Goal: Task Accomplishment & Management: Manage account settings

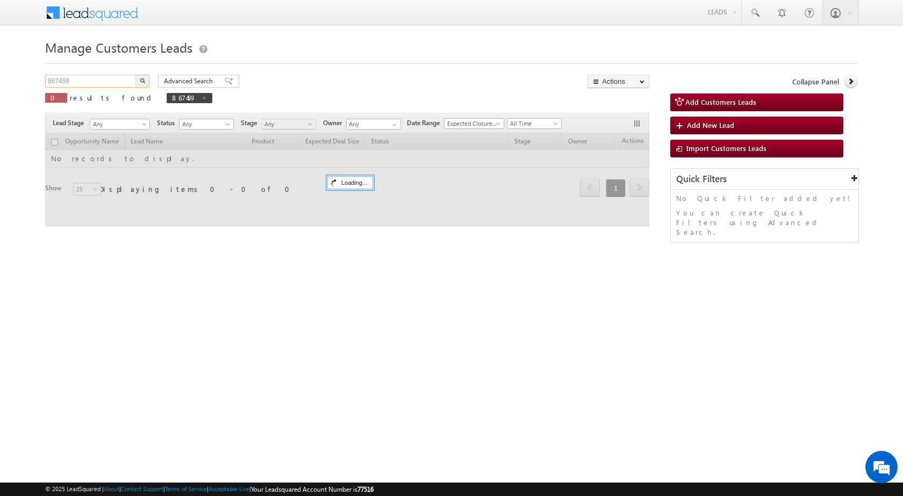
click at [89, 82] on input "867459" at bounding box center [91, 81] width 92 height 13
paste input "30737"
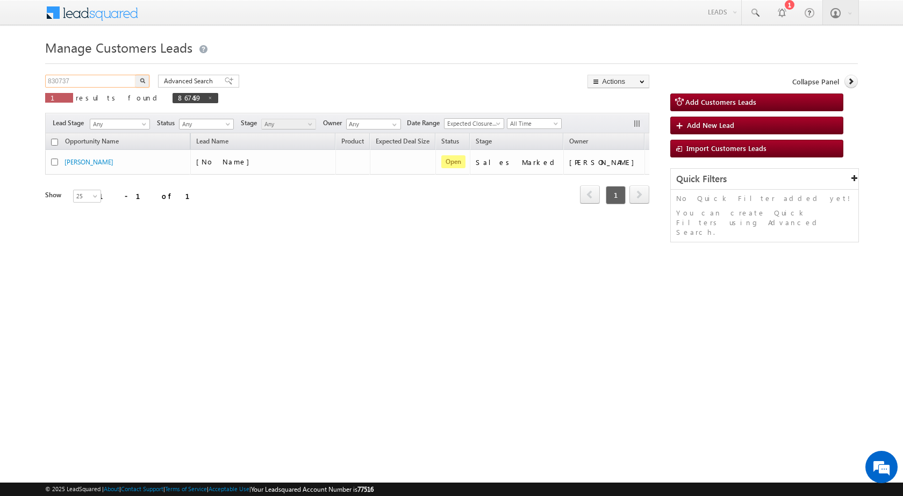
type input "830737"
click at [140, 83] on button "button" at bounding box center [142, 81] width 14 height 13
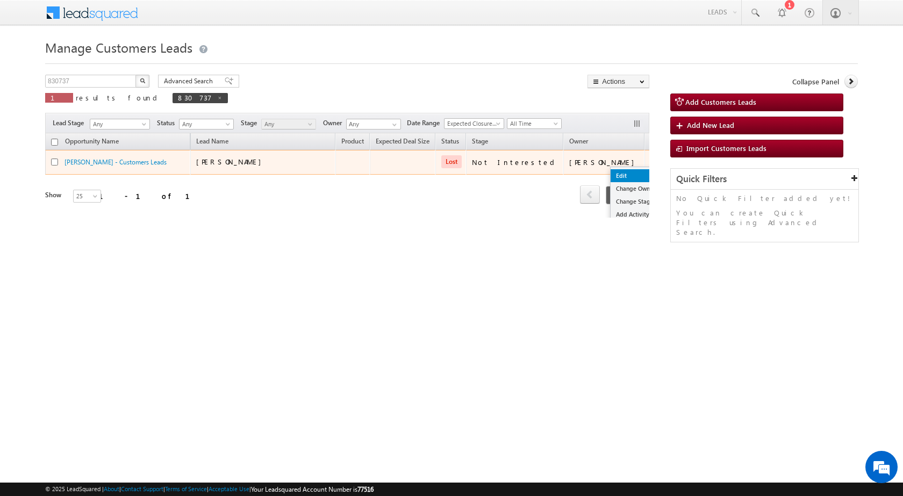
click at [612, 172] on link "Edit" at bounding box center [637, 175] width 54 height 13
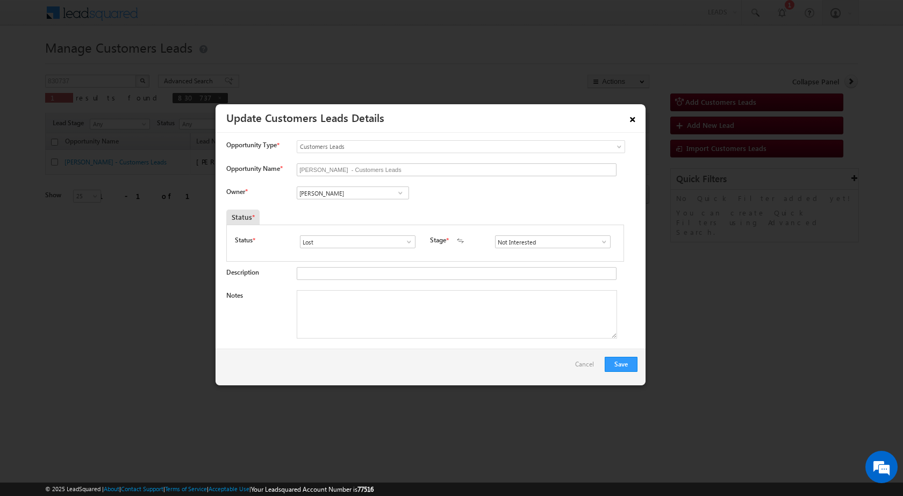
click at [631, 119] on link "×" at bounding box center [632, 117] width 18 height 19
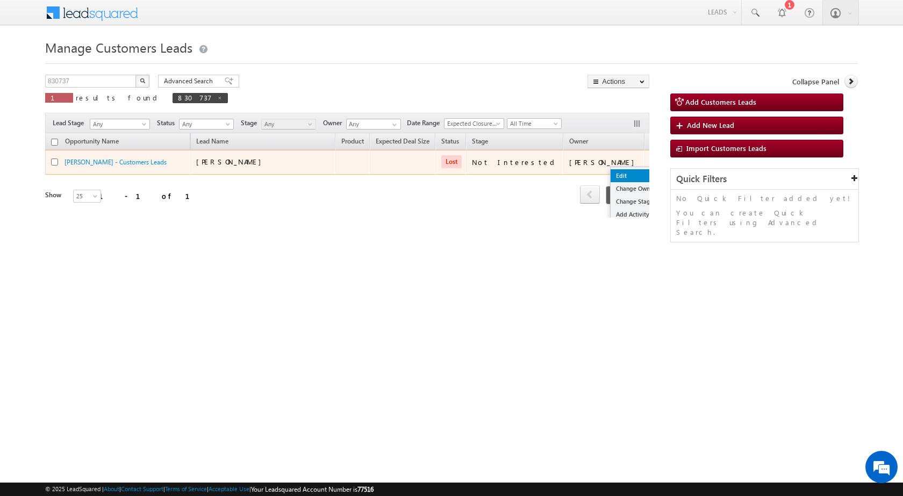
click at [610, 173] on link "Edit" at bounding box center [637, 175] width 54 height 13
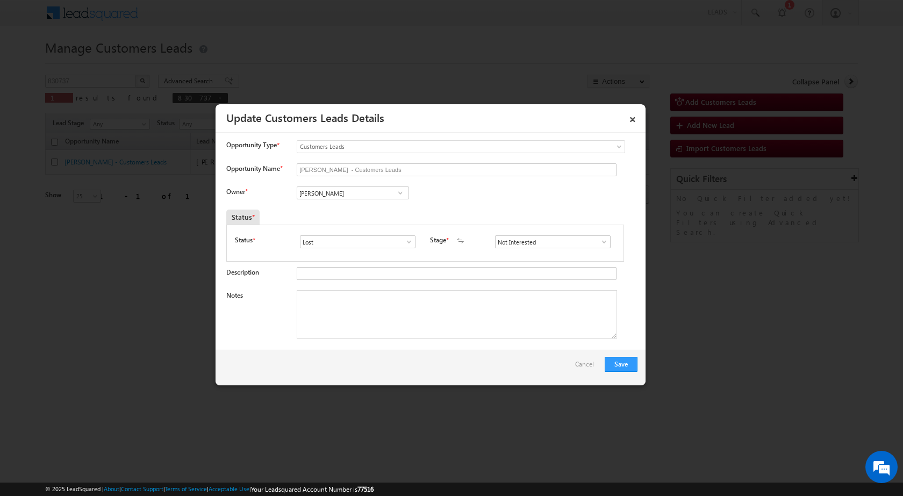
click at [598, 242] on span at bounding box center [603, 241] width 11 height 9
click at [449, 203] on div "Owner * [PERSON_NAME] [PERSON_NAME] [PERSON_NAME] [PERSON_NAME]" at bounding box center [431, 195] width 411 height 18
click at [412, 239] on span at bounding box center [408, 241] width 11 height 9
click at [373, 254] on link "Open" at bounding box center [357, 254] width 115 height 12
type input "Open"
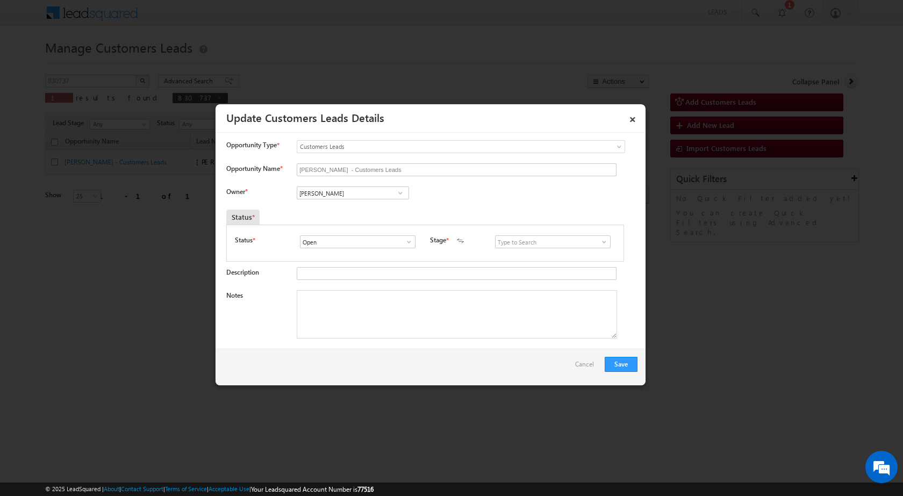
click at [599, 240] on span at bounding box center [603, 241] width 11 height 9
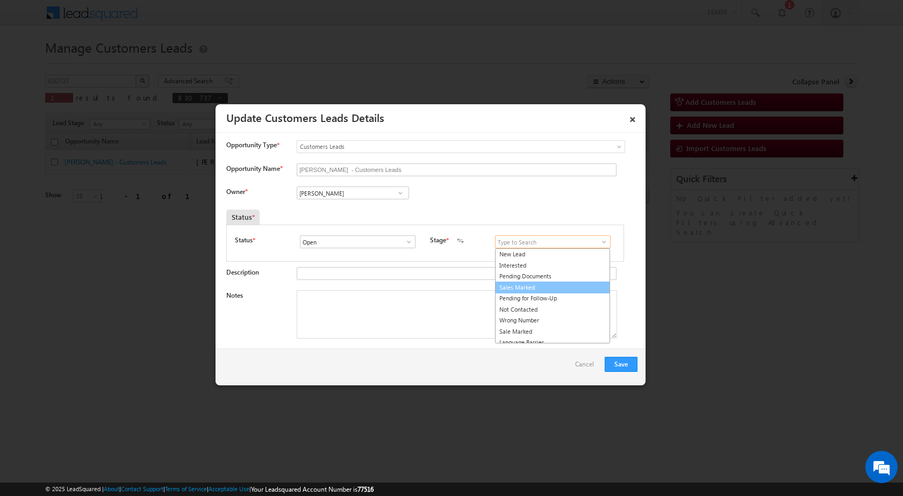
click at [535, 288] on link "Sales Marked" at bounding box center [552, 288] width 115 height 12
type input "Sales Marked"
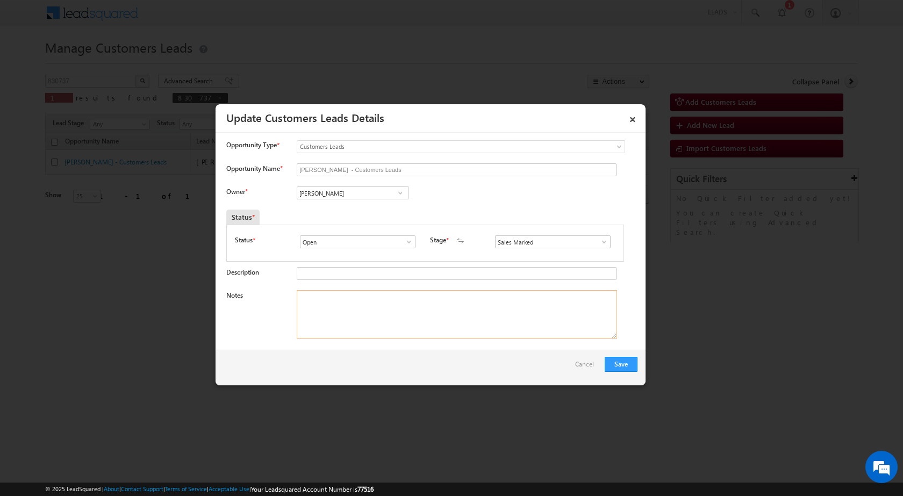
click at [489, 326] on textarea "Notes" at bounding box center [457, 314] width 320 height 48
paste textarea "830737 / [PERSON_NAME] / 7030473313 / CONSTRUCTION / OWNER MOTHER - AGE[DEMOGRA…"
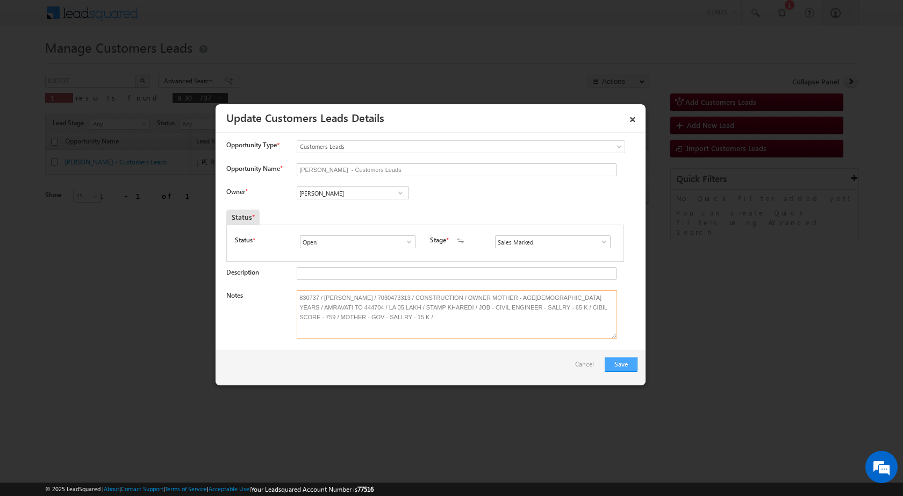
type textarea "830737 / [PERSON_NAME] / 7030473313 / CONSTRUCTION / OWNER MOTHER - AGE[DEMOGRA…"
click at [608, 359] on button "Save" at bounding box center [620, 364] width 33 height 15
